Goal: Task Accomplishment & Management: Use online tool/utility

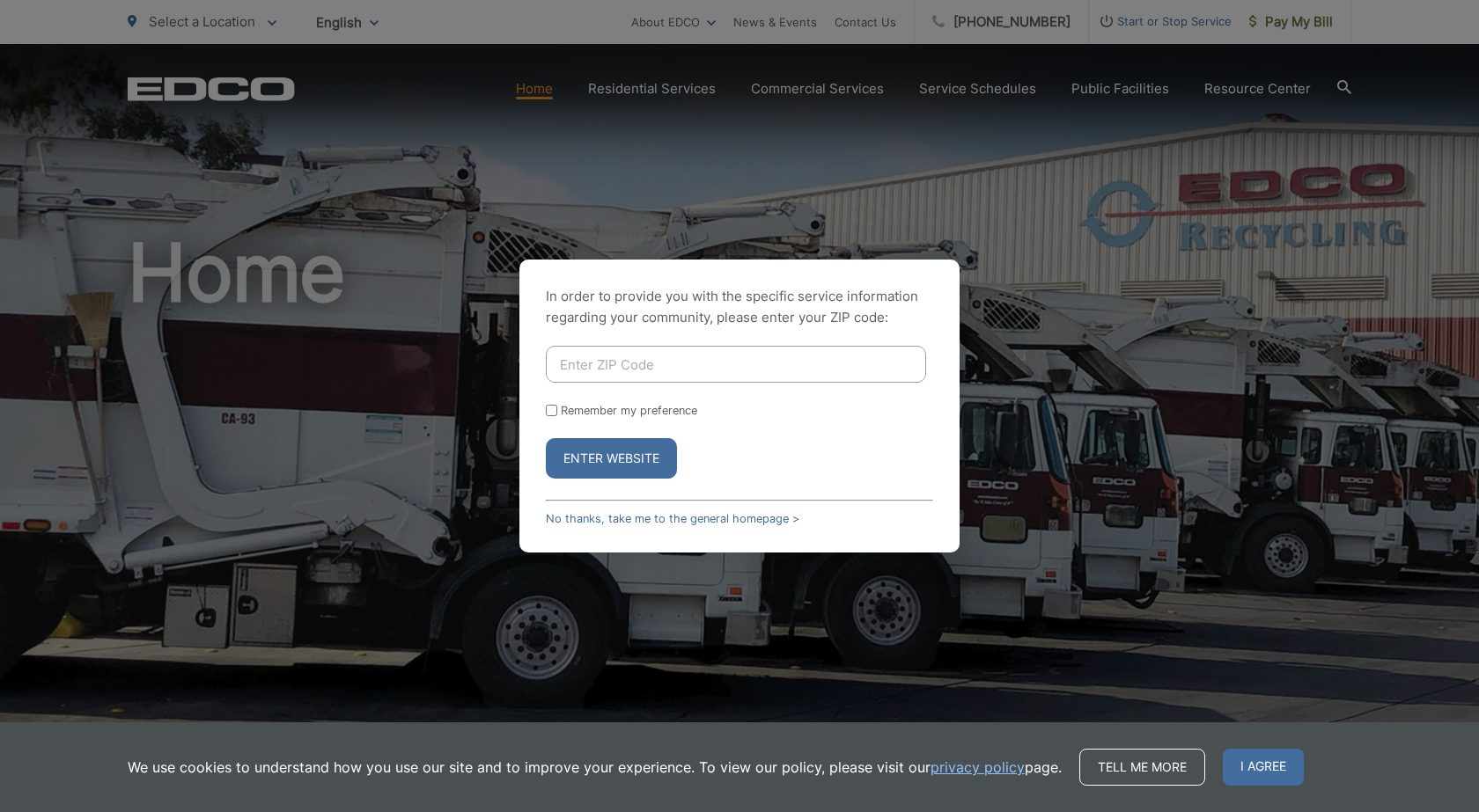
click at [626, 357] on input "Enter ZIP Code" at bounding box center [736, 363] width 380 height 37
click at [587, 519] on link "No thanks, take me to the general homepage >" at bounding box center [673, 518] width 254 height 13
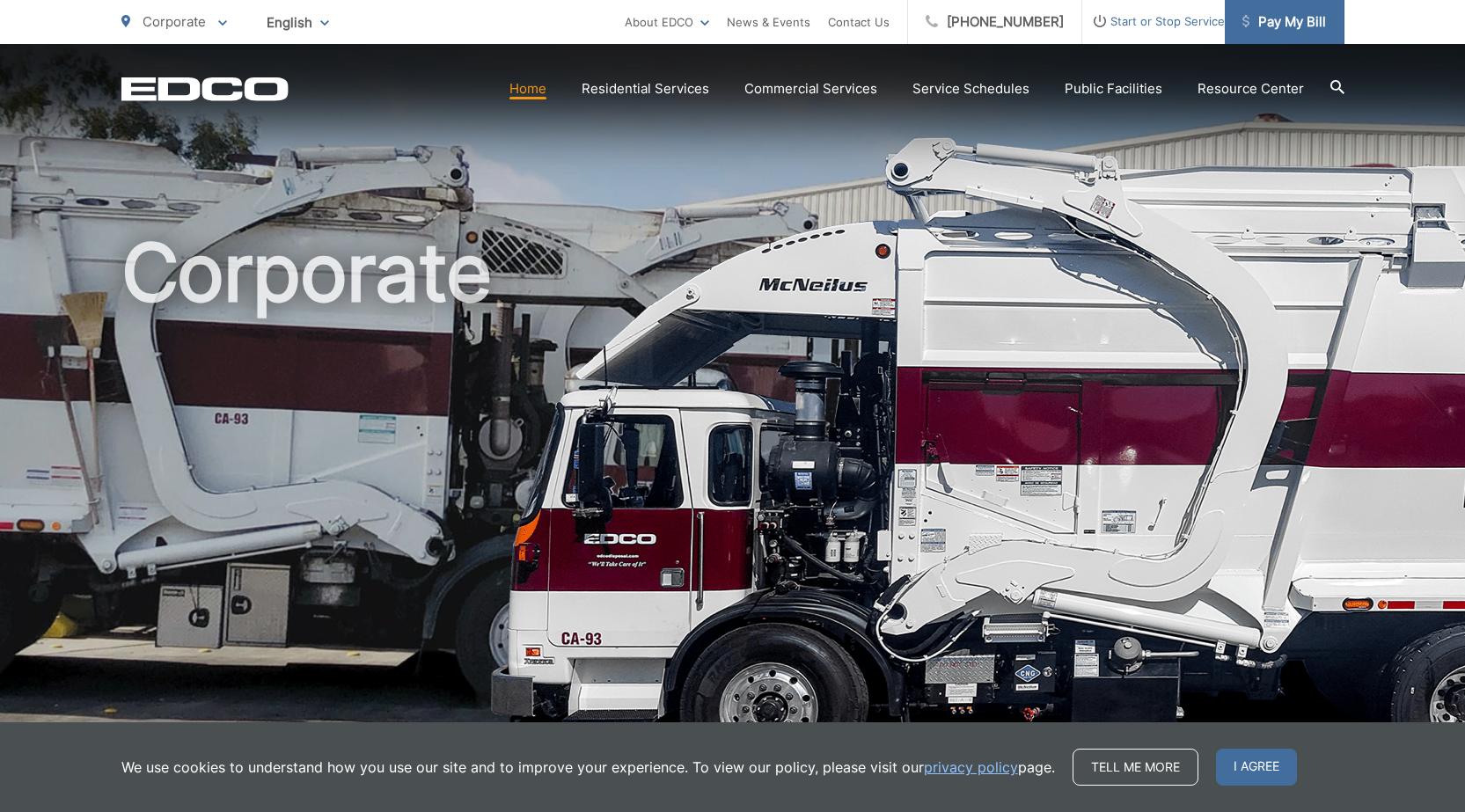
click at [1286, 26] on span "Pay My Bill" at bounding box center [1284, 22] width 83 height 21
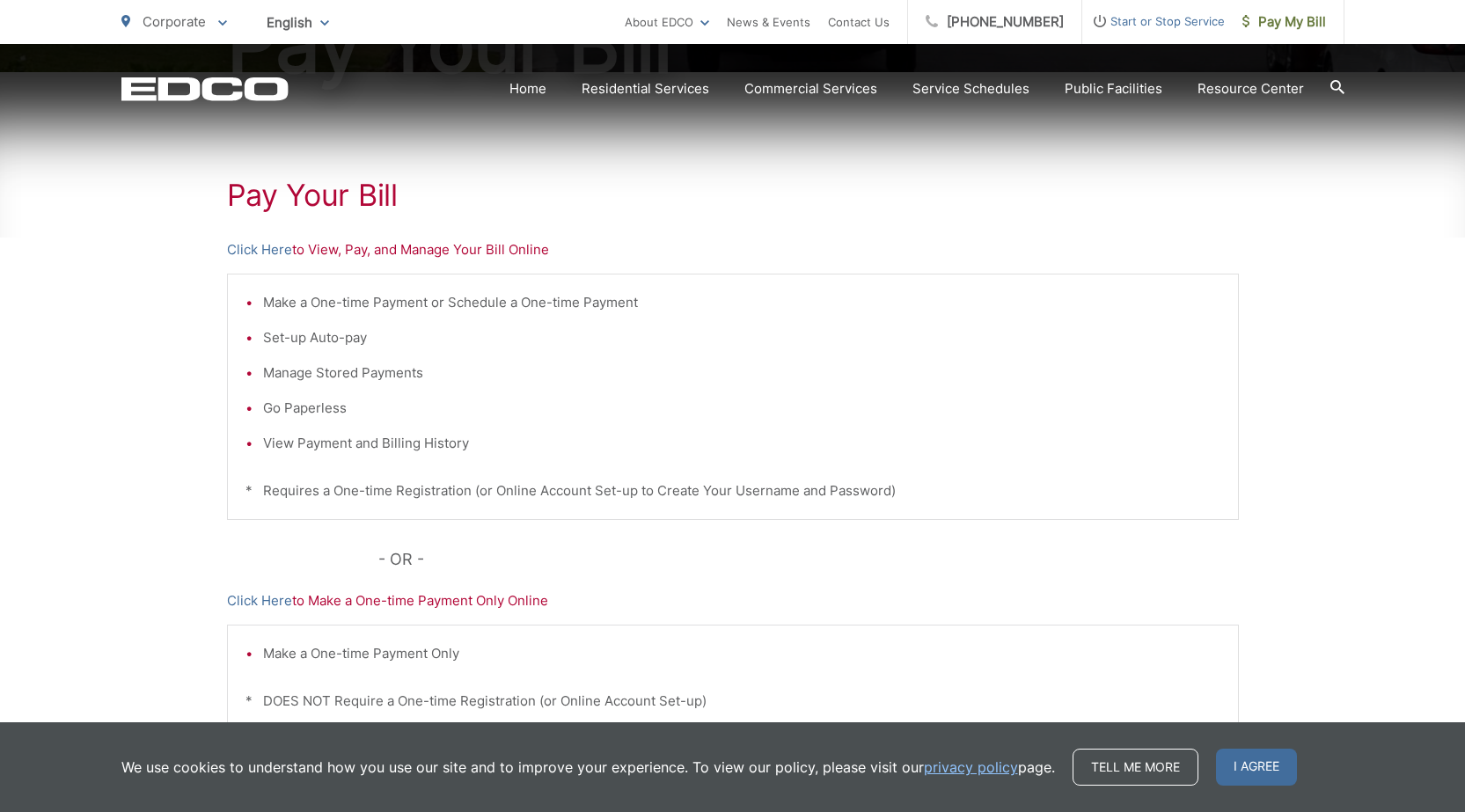
scroll to position [352, 0]
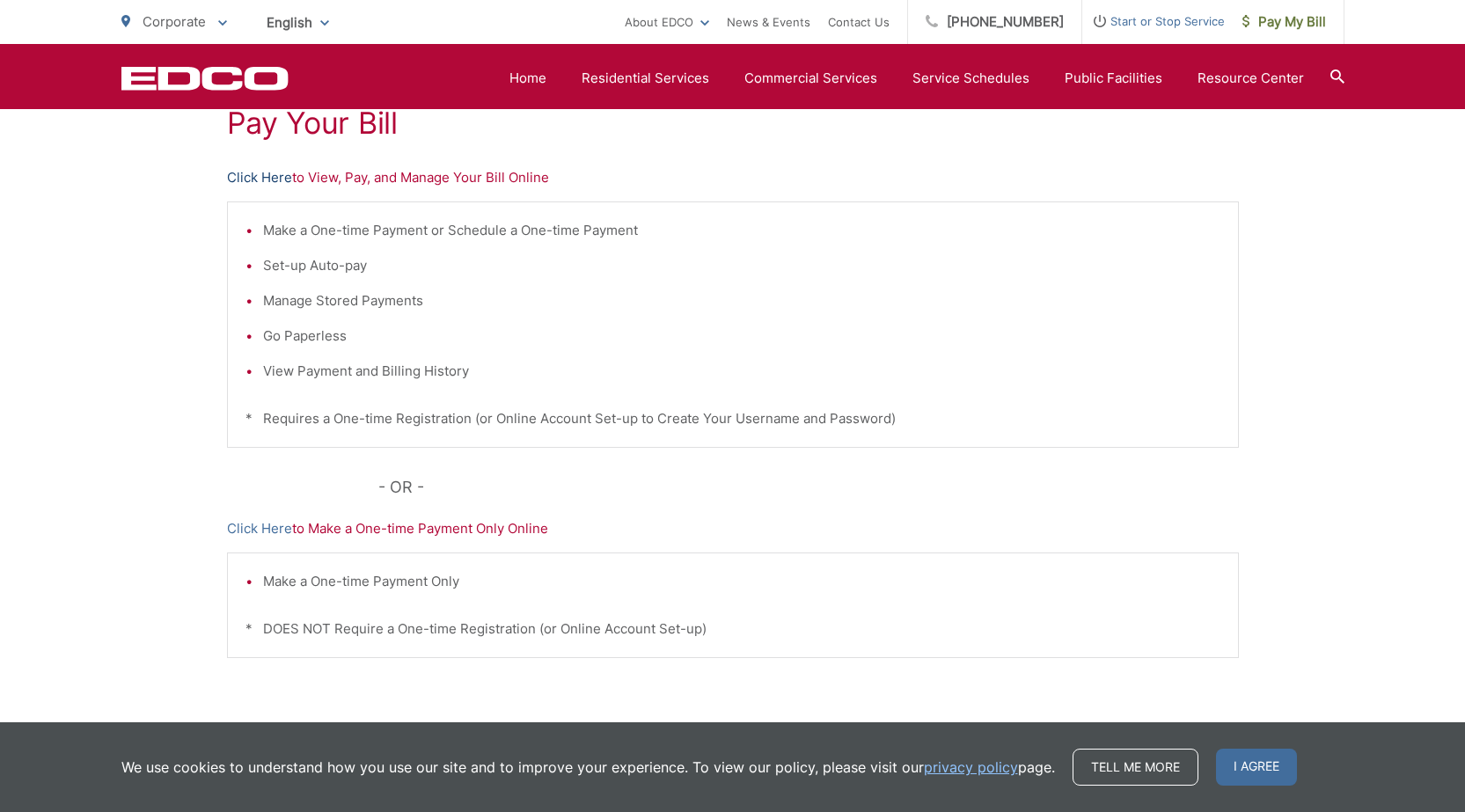
click at [256, 177] on link "Click Here" at bounding box center [260, 177] width 65 height 21
click at [274, 525] on link "Click Here" at bounding box center [260, 528] width 65 height 21
